Goal: Find contact information: Find contact information

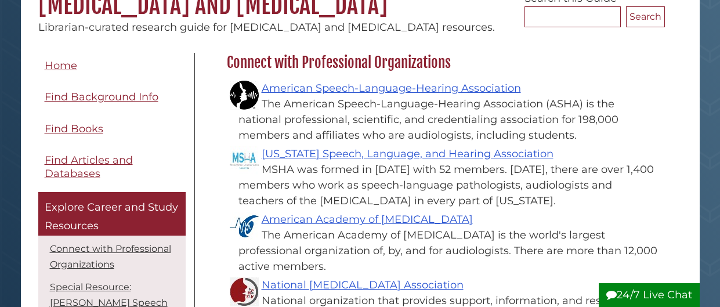
scroll to position [130, 0]
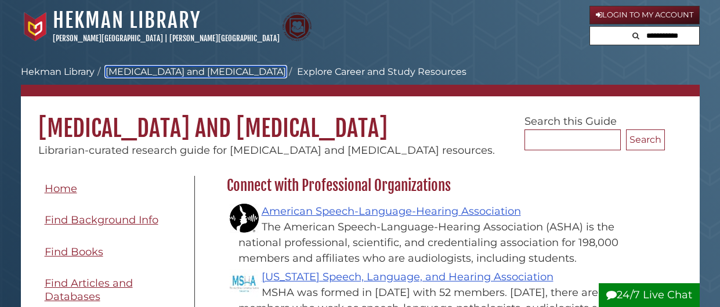
click at [186, 67] on link "[MEDICAL_DATA] and [MEDICAL_DATA]" at bounding box center [196, 71] width 180 height 11
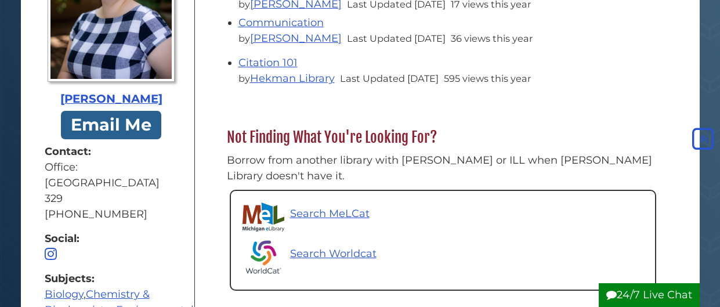
scroll to position [519, 0]
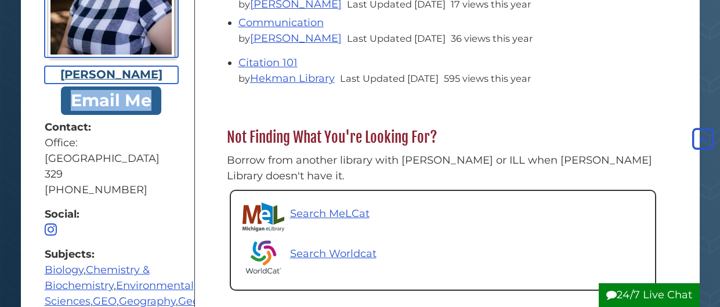
click at [162, 66] on div "Amanda Matthysse" at bounding box center [111, 74] width 133 height 17
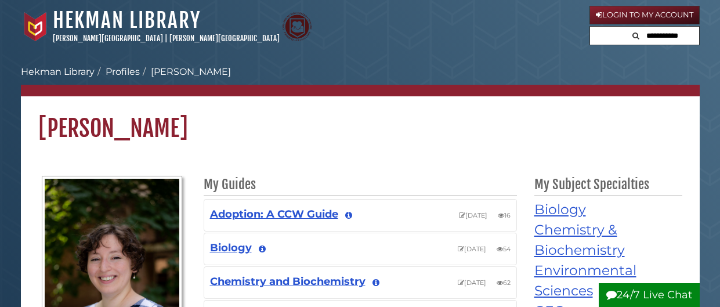
drag, startPoint x: 212, startPoint y: 75, endPoint x: 195, endPoint y: 72, distance: 17.2
click at [195, 72] on ol "Calvin University Hekman Library Profiles Amanda Matthysse" at bounding box center [360, 72] width 679 height 14
copy li "Matthysse"
